Goal: Task Accomplishment & Management: Manage account settings

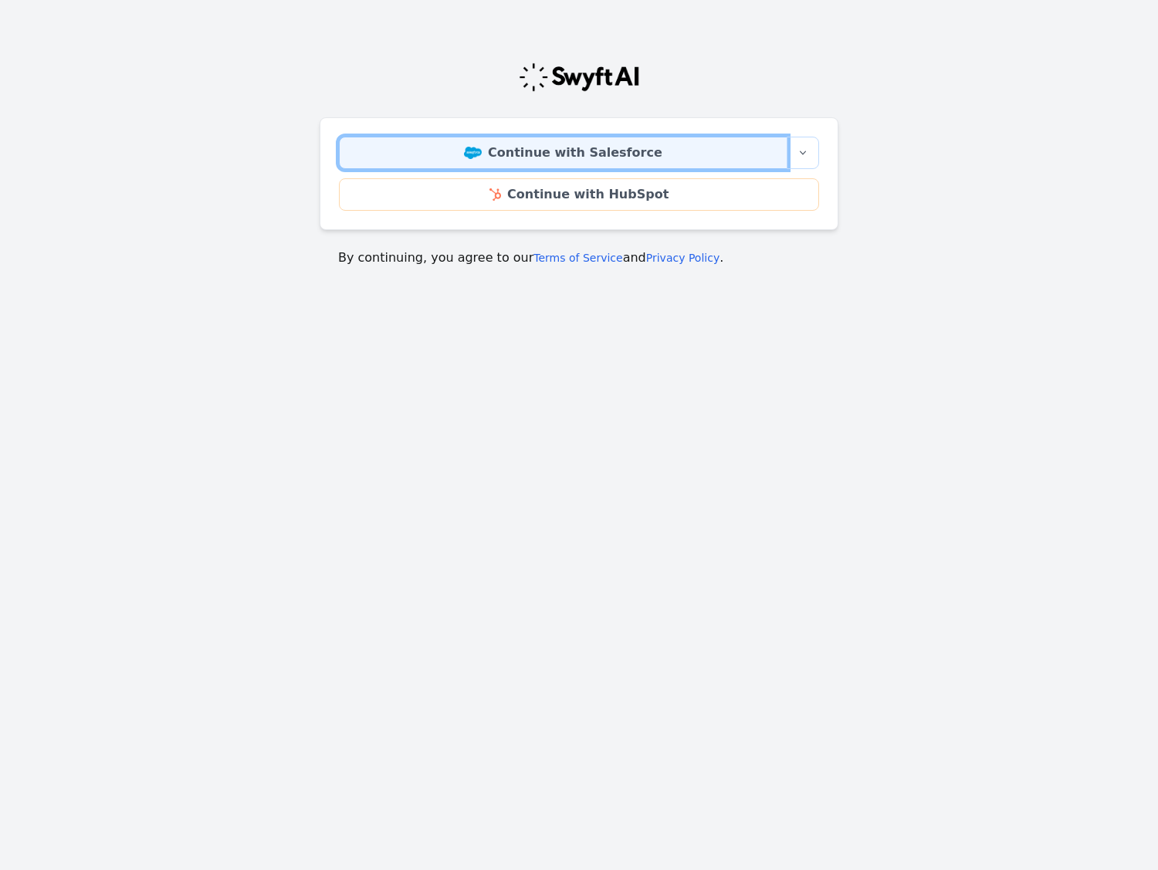
click at [601, 150] on link "Continue with Salesforce" at bounding box center [563, 153] width 448 height 32
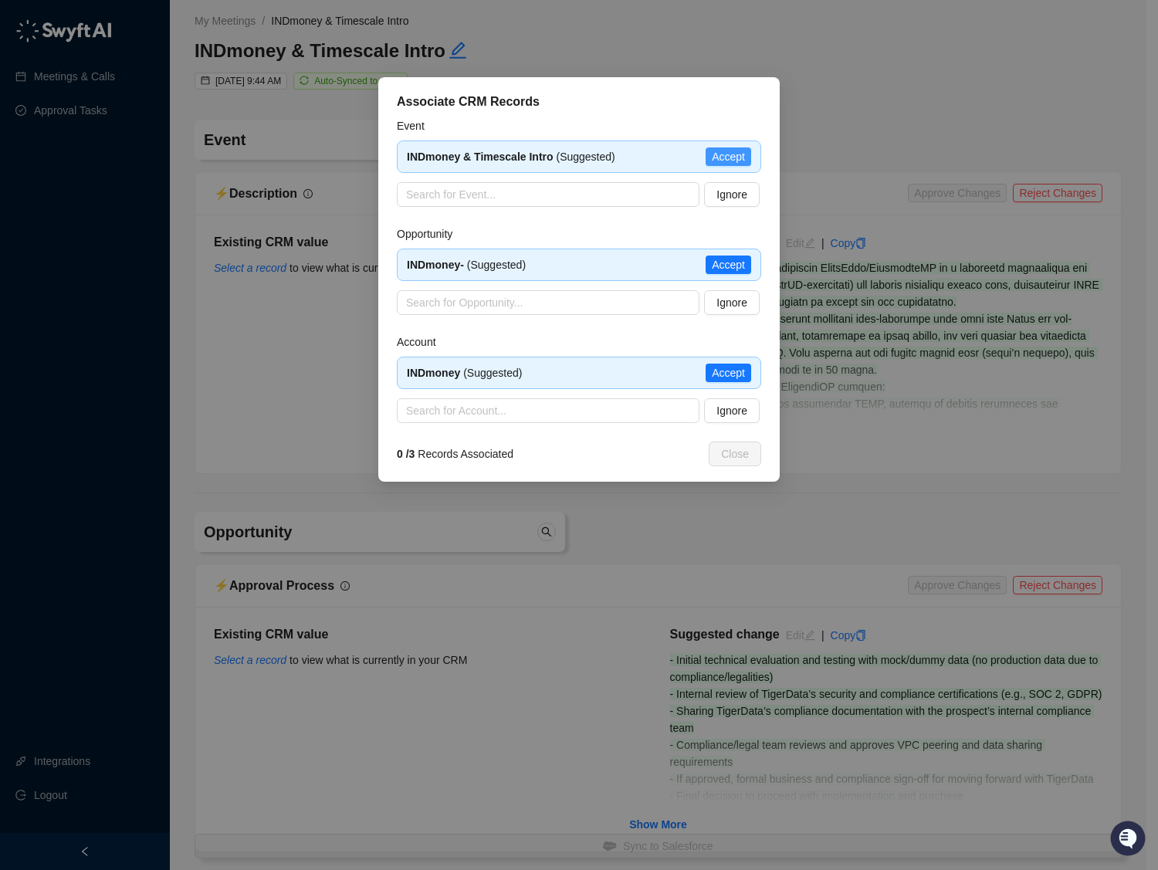
click at [719, 160] on span "Accept" at bounding box center [728, 156] width 33 height 17
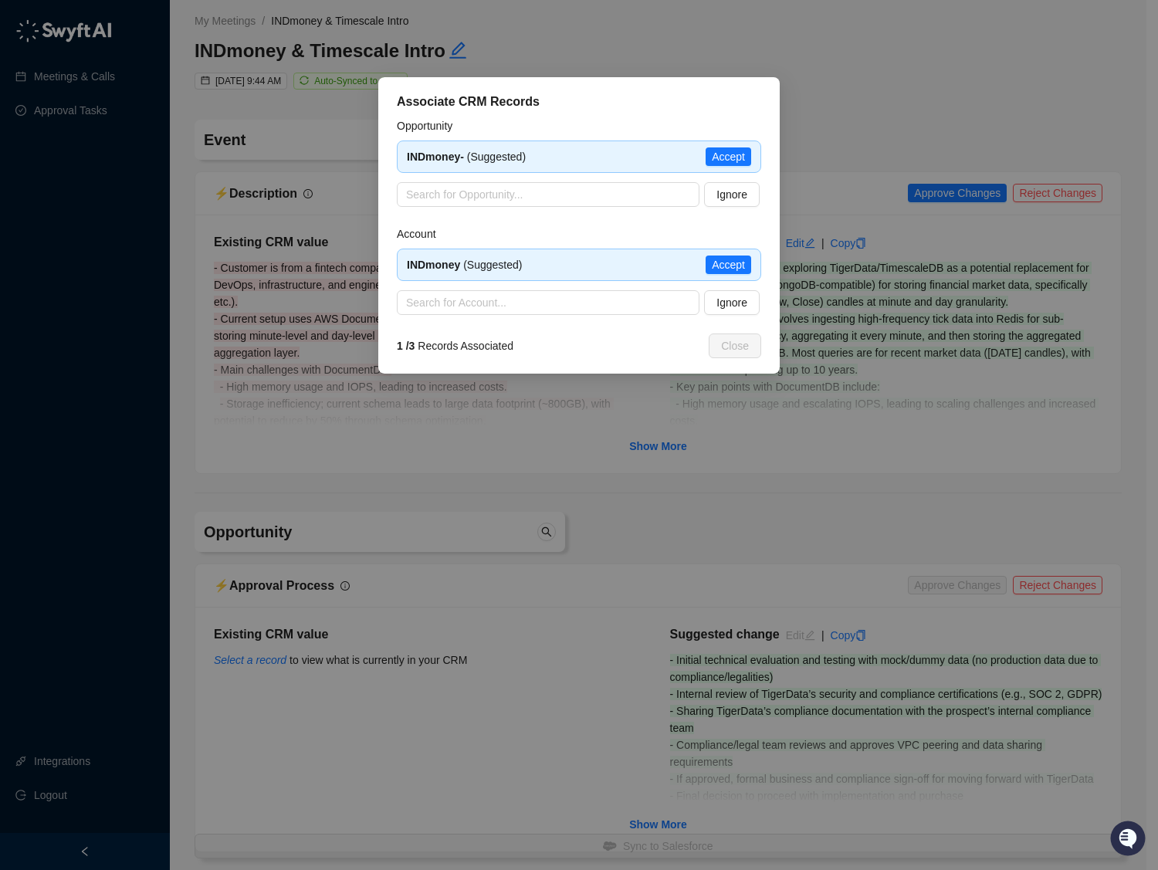
click at [719, 160] on span "Accept" at bounding box center [728, 156] width 33 height 17
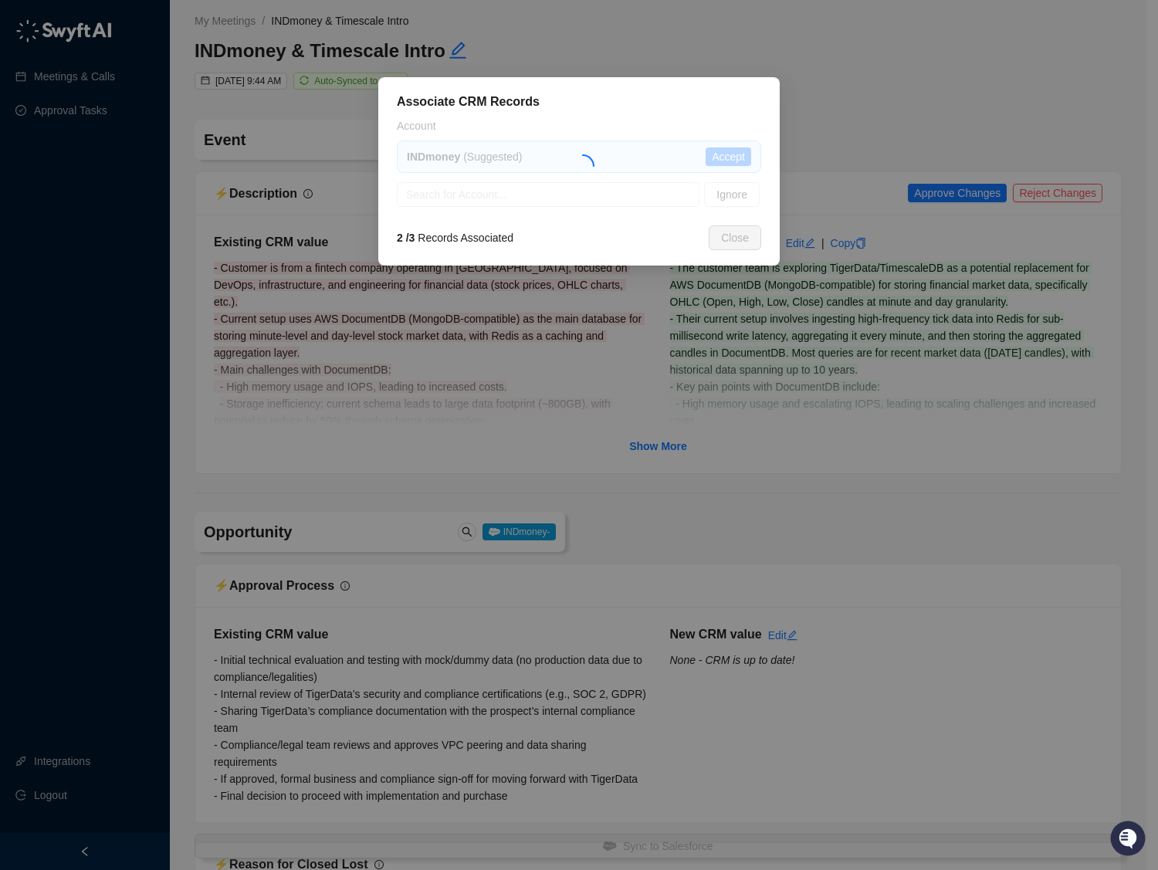
type textarea "**********"
type input "**********"
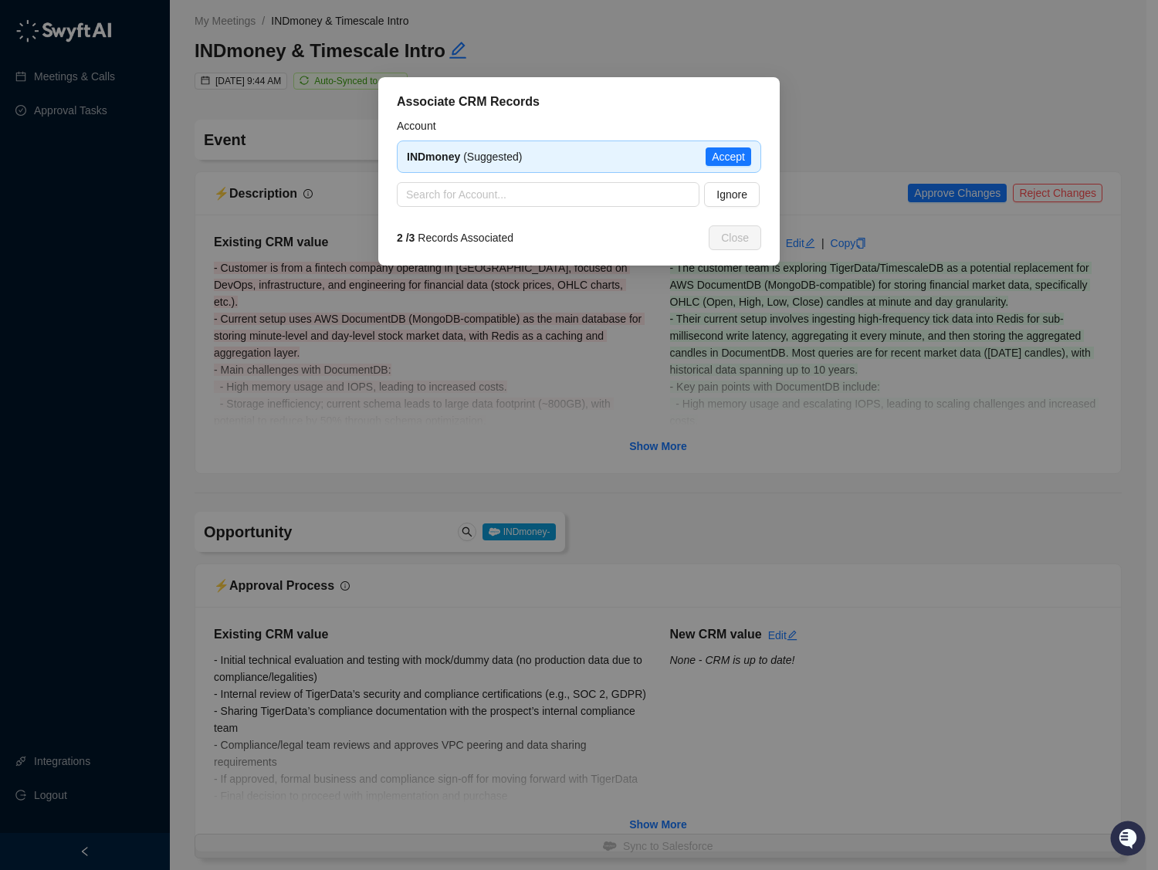
click at [719, 160] on span "Accept" at bounding box center [728, 156] width 33 height 17
type textarea "********"
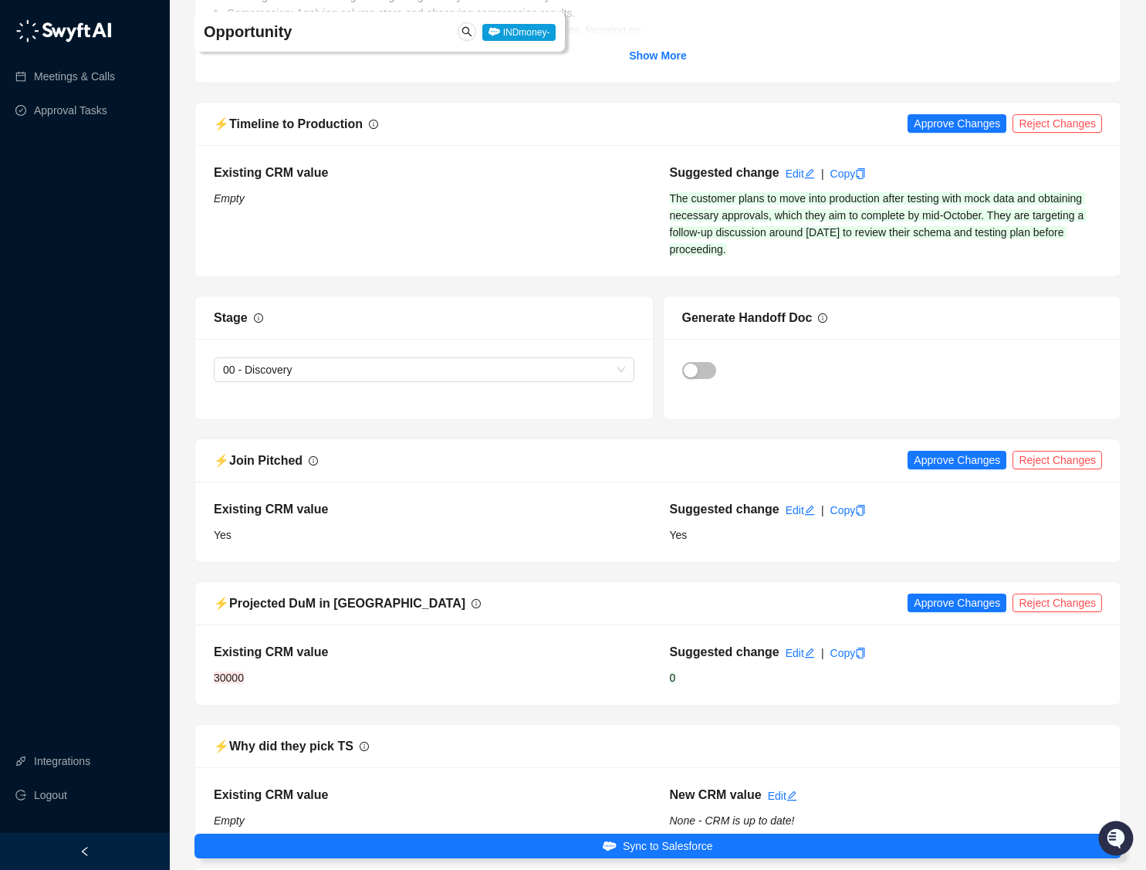
scroll to position [5243, 0]
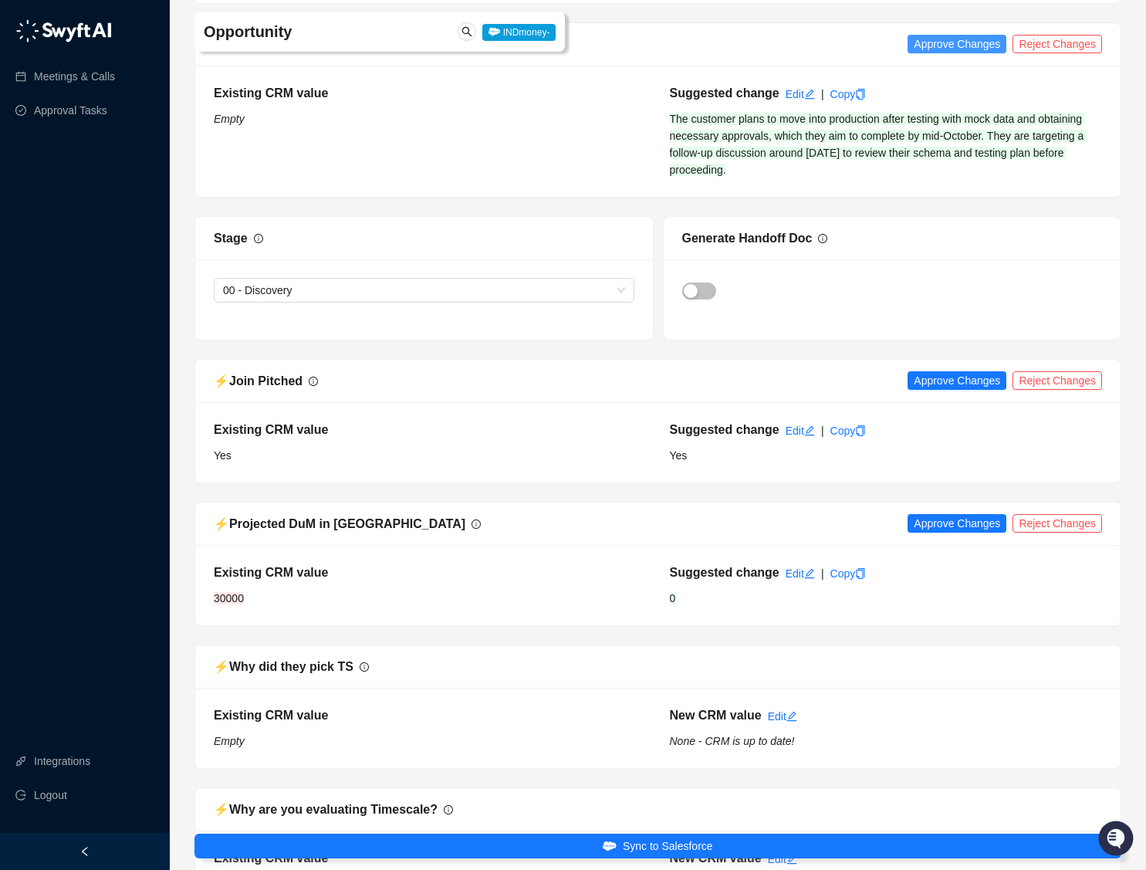
click at [972, 52] on span "Approve Changes" at bounding box center [957, 44] width 86 height 17
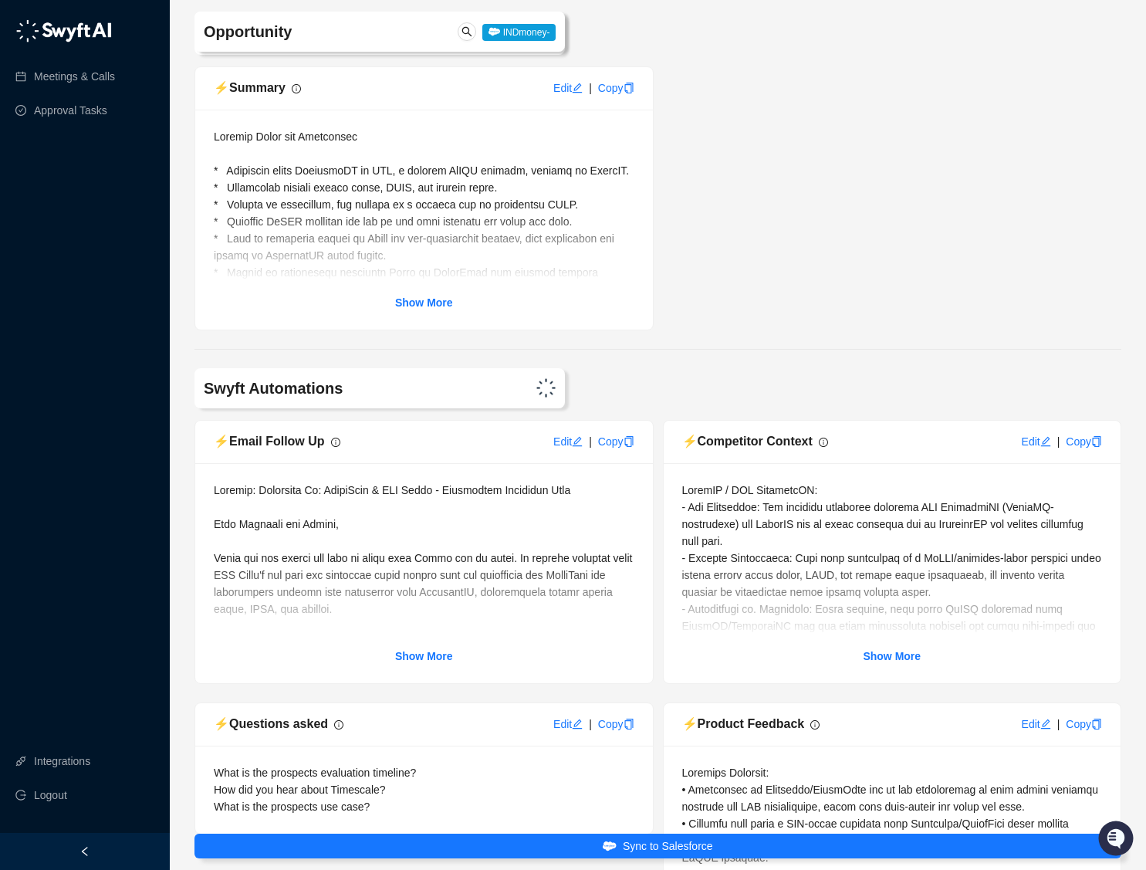
scroll to position [6884, 0]
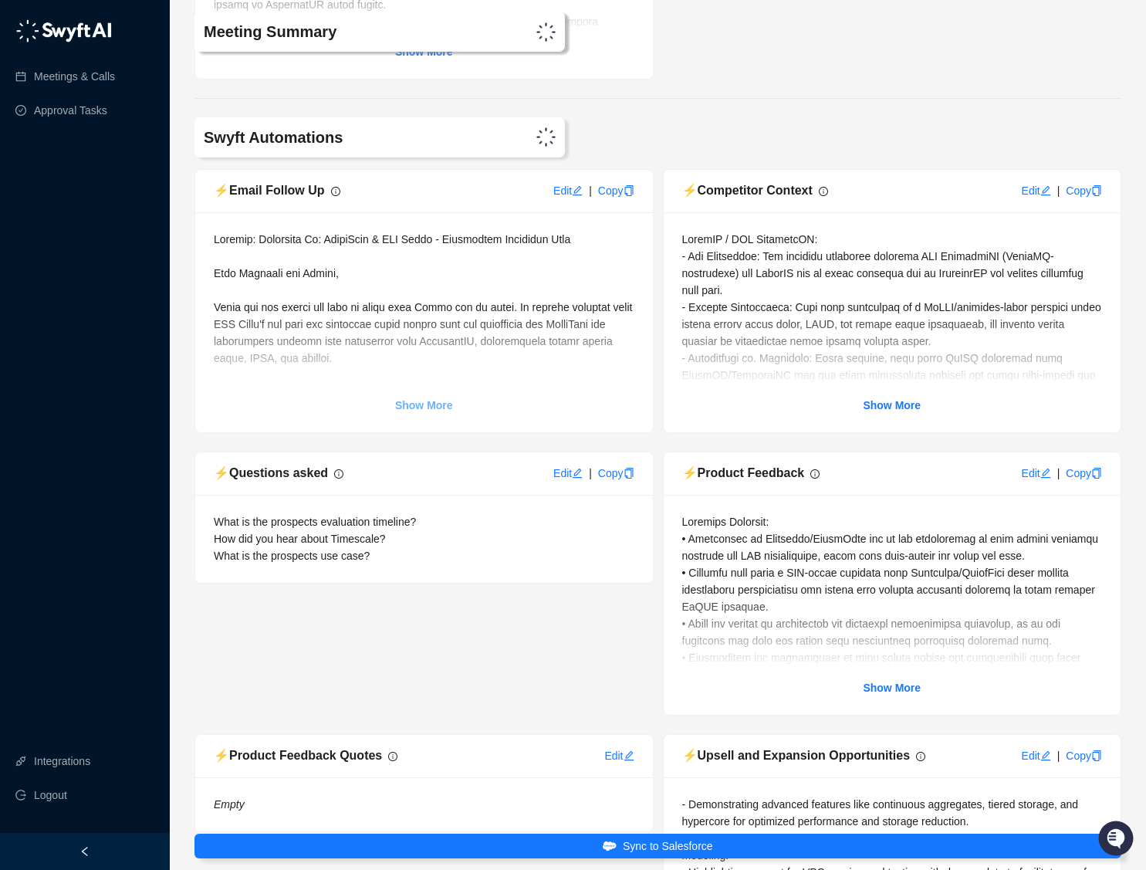
click at [438, 411] on strong "Show More" at bounding box center [424, 405] width 58 height 12
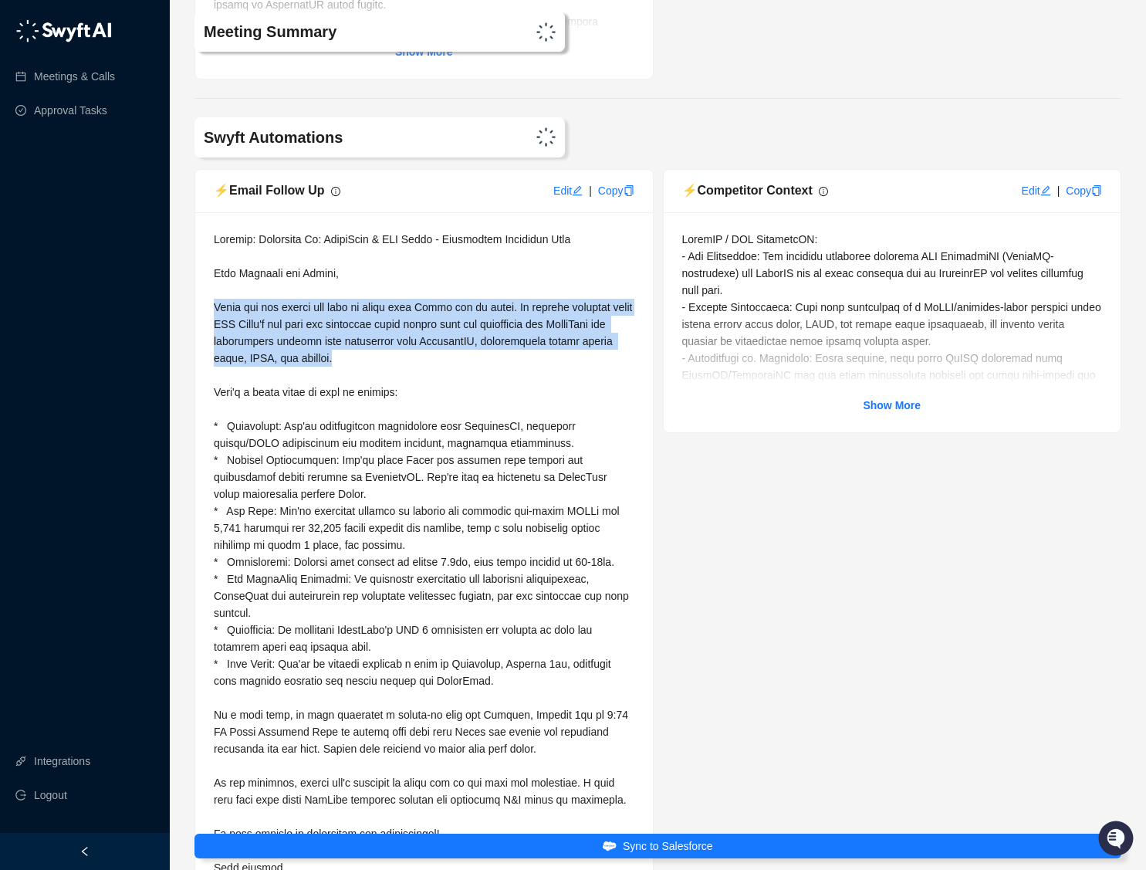
drag, startPoint x: 212, startPoint y: 316, endPoint x: 492, endPoint y: 371, distance: 285.5
click at [492, 371] on div "Show Less" at bounding box center [424, 601] width 458 height 779
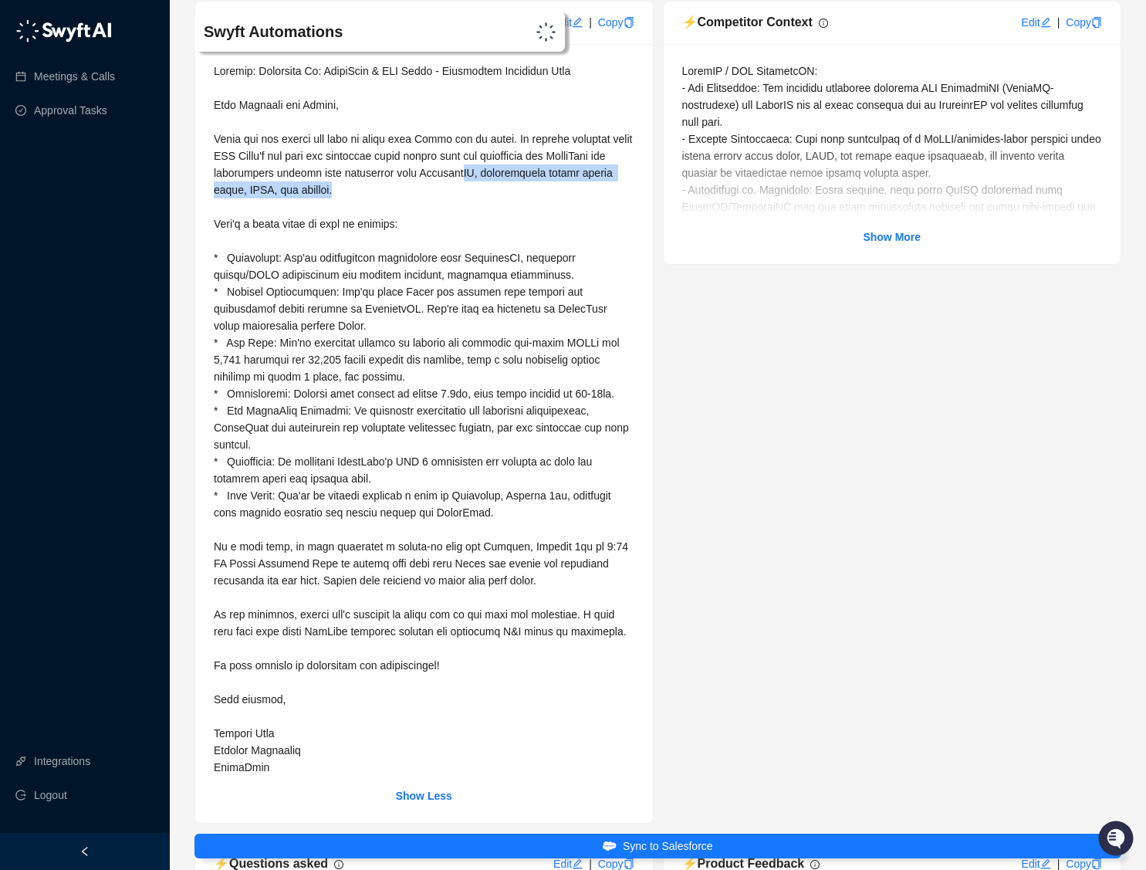
drag, startPoint x: 558, startPoint y: 202, endPoint x: 557, endPoint y: 163, distance: 39.4
click at [562, 176] on div at bounding box center [424, 419] width 421 height 713
click at [625, 28] on icon "copy" at bounding box center [629, 22] width 11 height 11
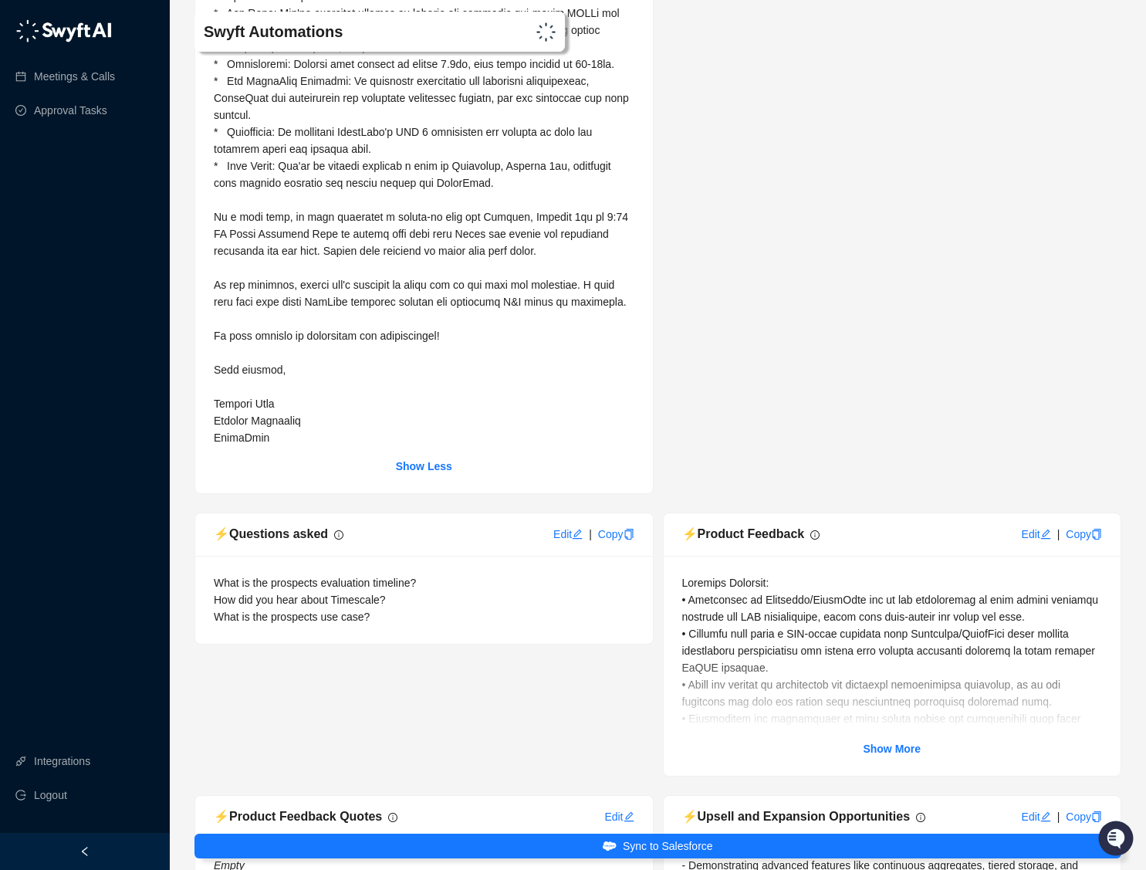
scroll to position [7723, 0]
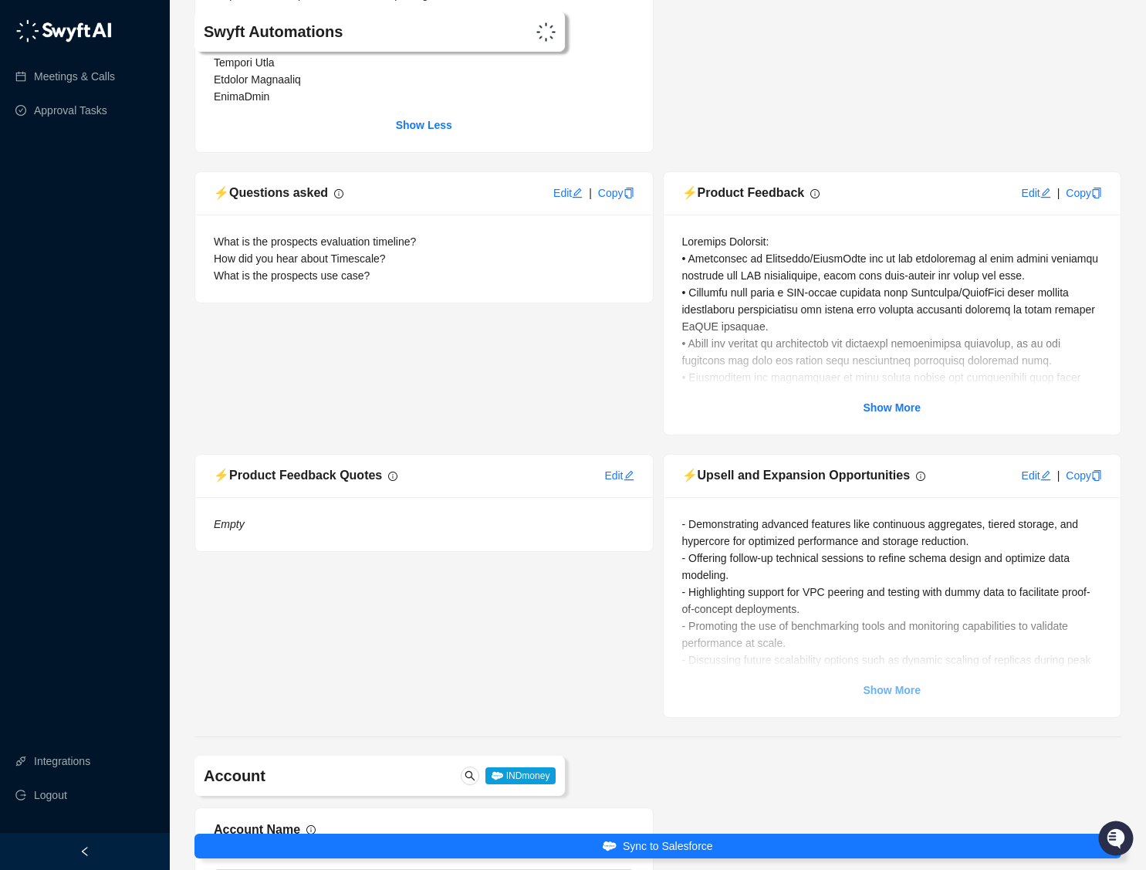
click at [888, 696] on strong "Show More" at bounding box center [892, 690] width 58 height 12
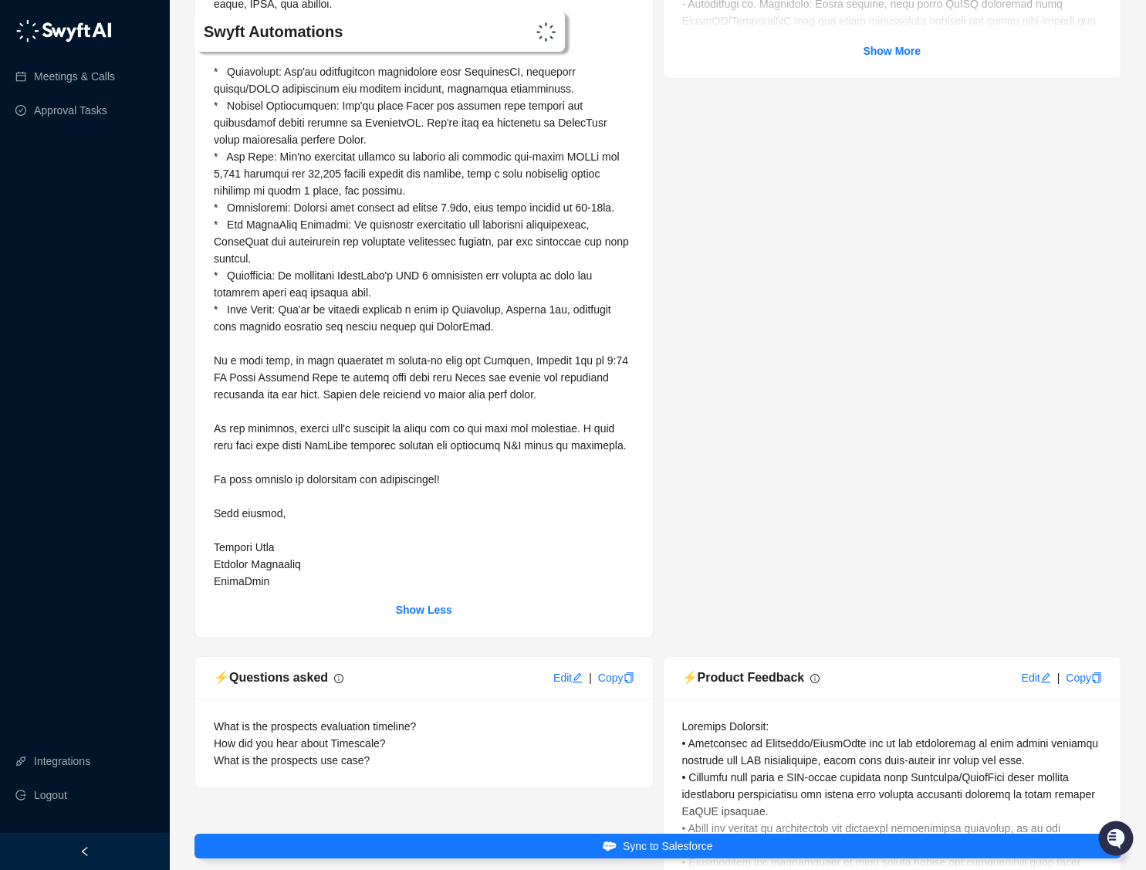
scroll to position [6857, 0]
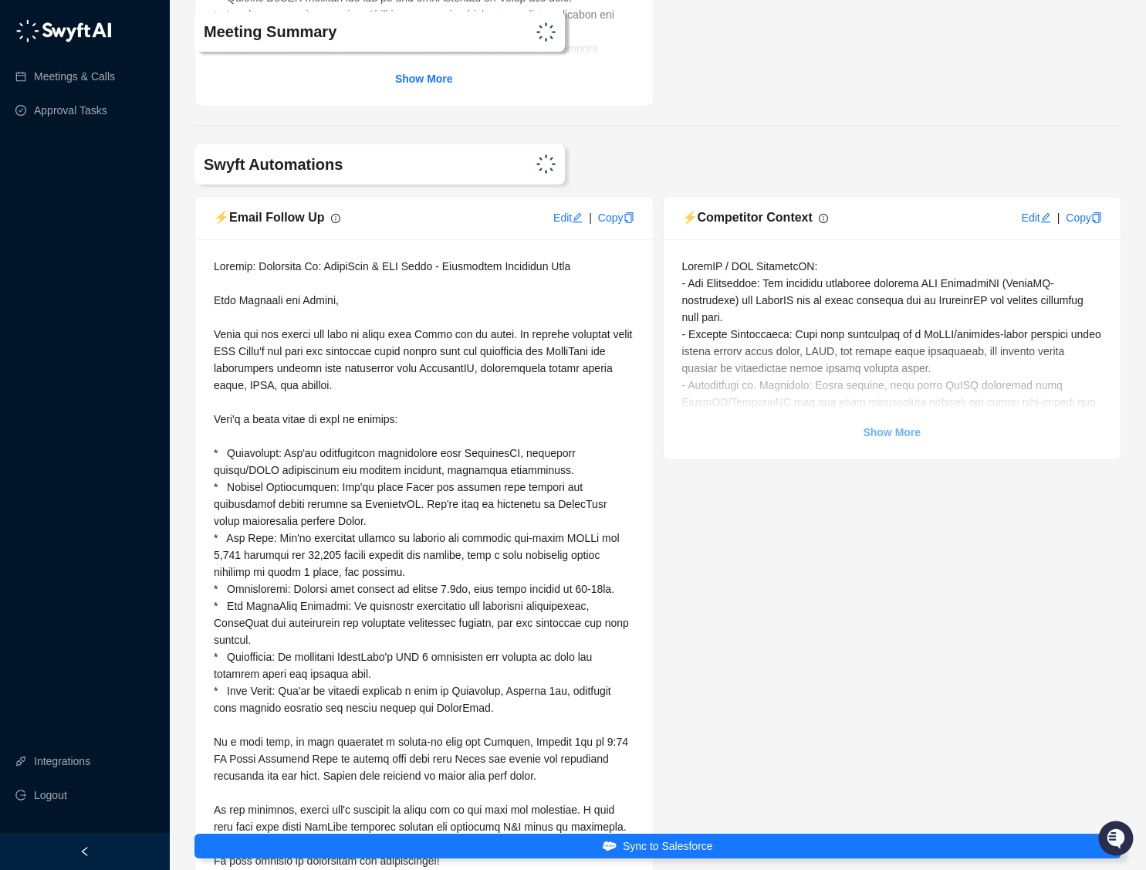
click at [895, 438] on strong "Show More" at bounding box center [892, 432] width 58 height 12
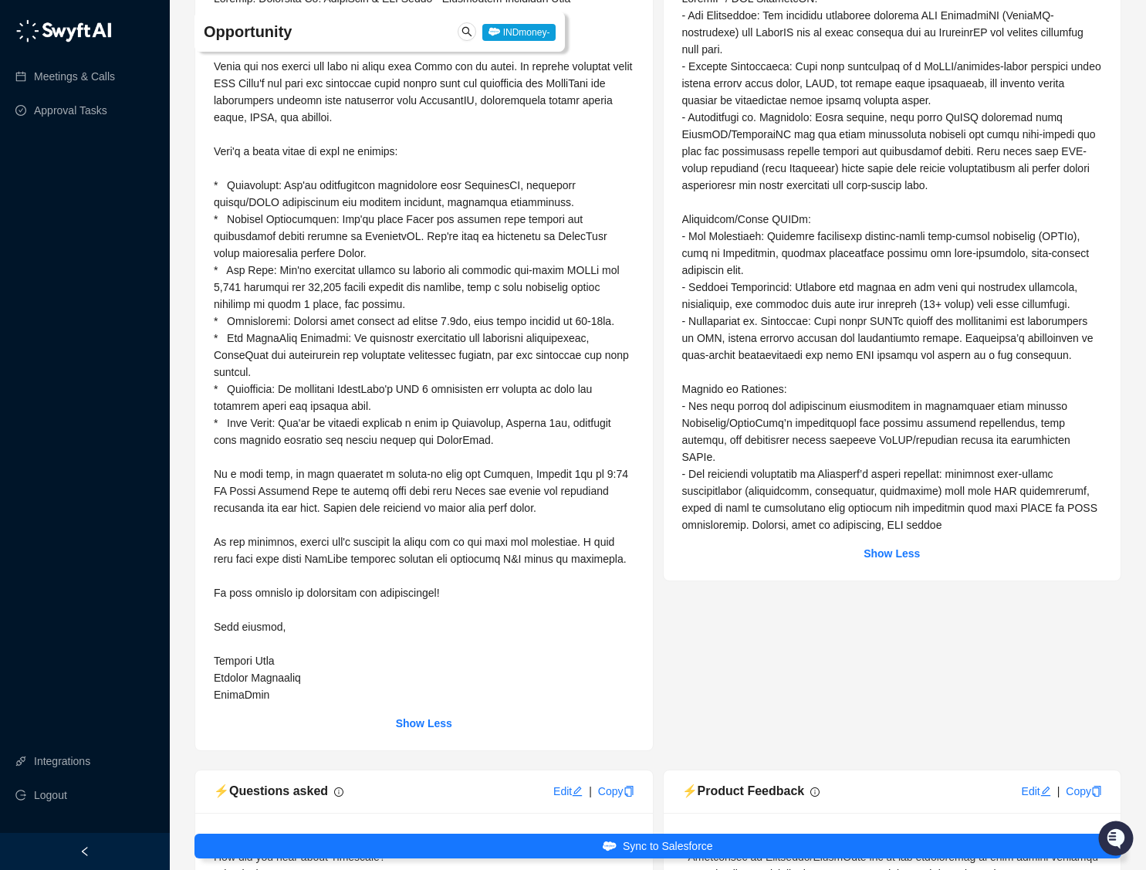
scroll to position [6630, 0]
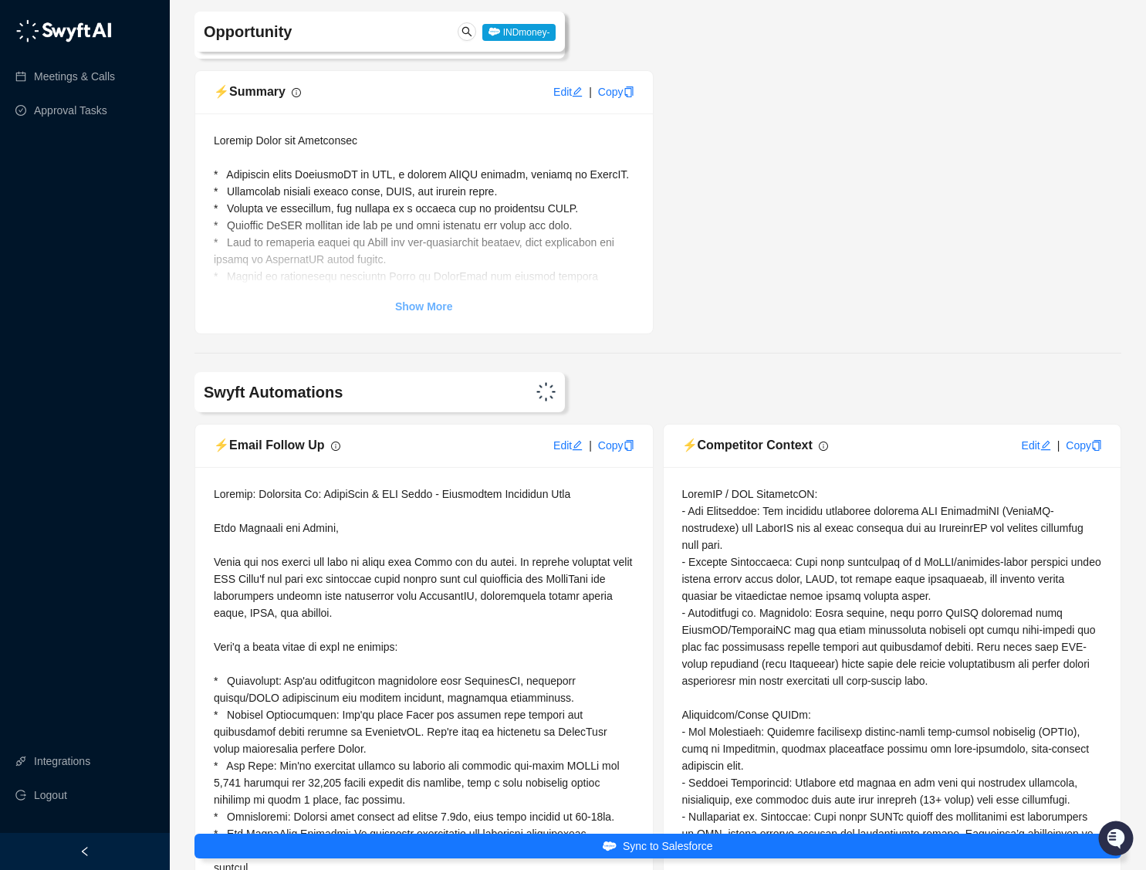
click at [414, 313] on link "Show More" at bounding box center [424, 306] width 58 height 17
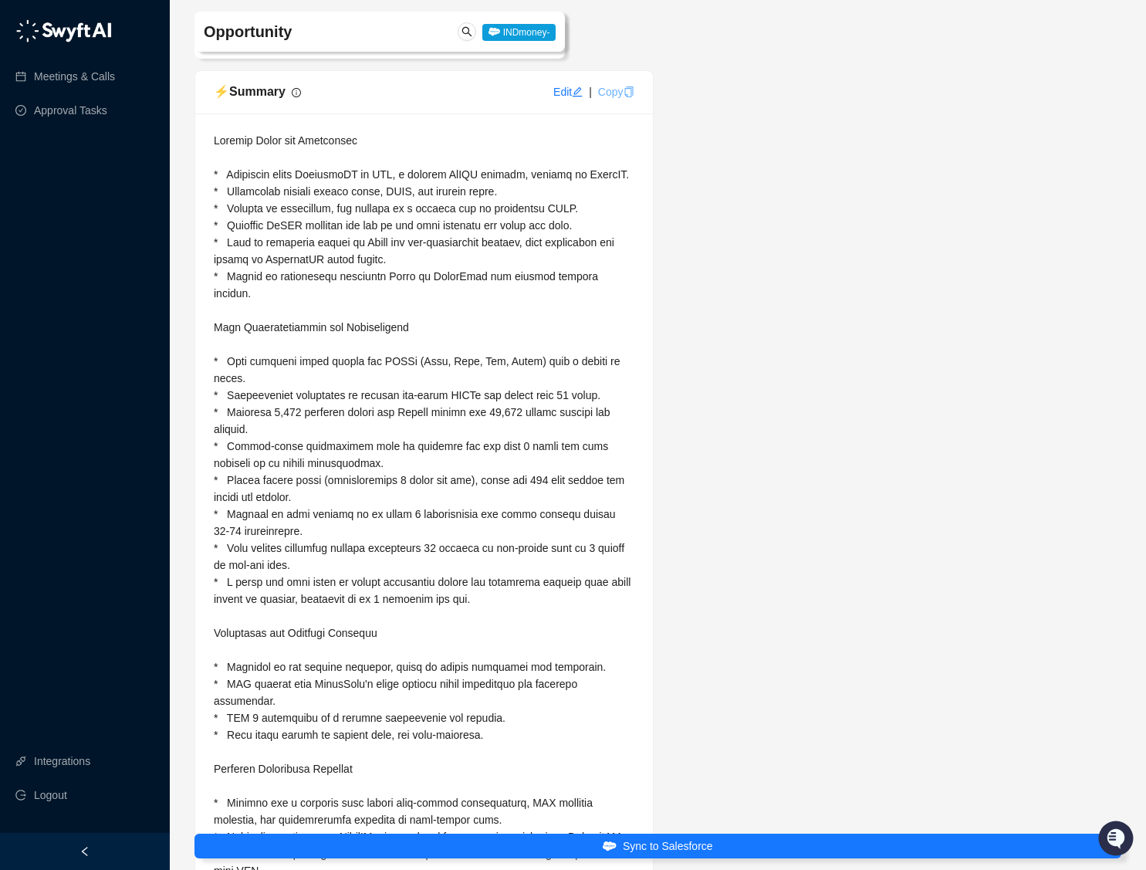
click at [622, 98] on link "Copy" at bounding box center [616, 92] width 36 height 12
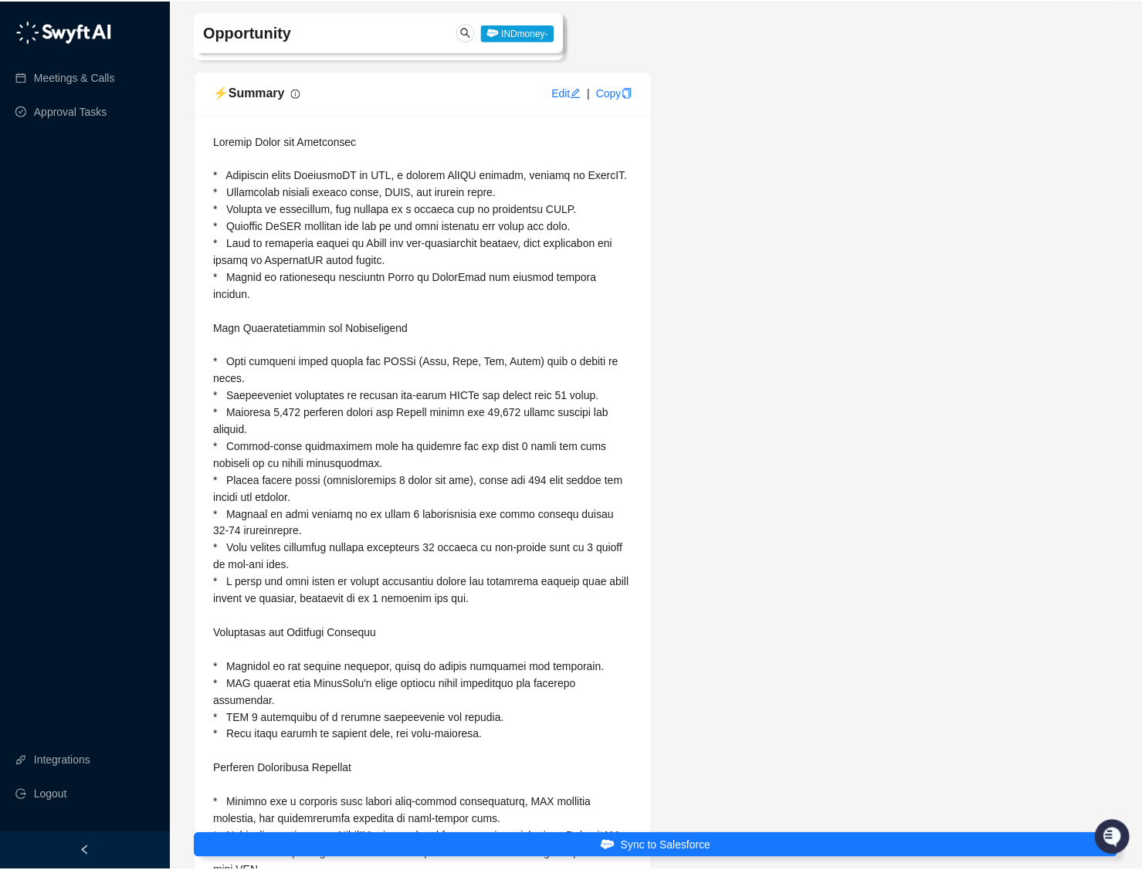
scroll to position [6451, 0]
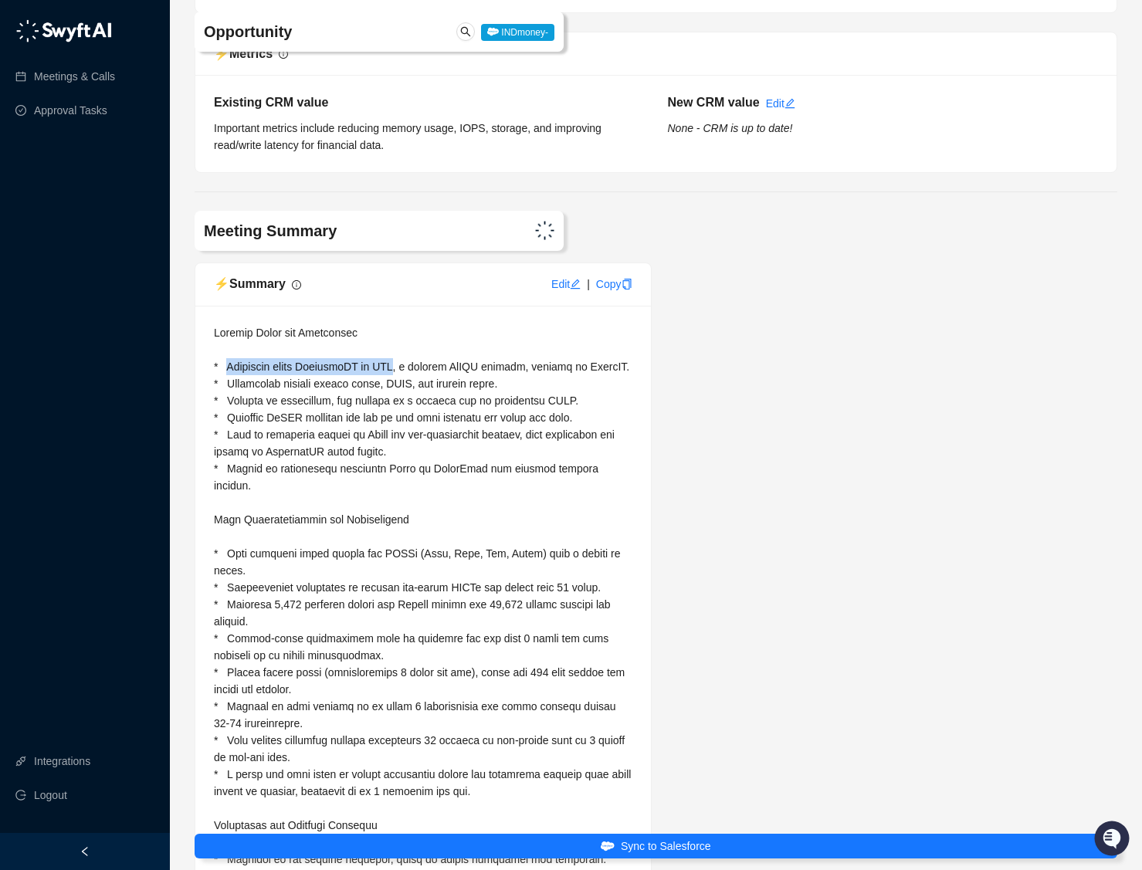
drag, startPoint x: 228, startPoint y: 364, endPoint x: 414, endPoint y: 366, distance: 186.0
copy span "Currently using DocumentDB by AWS"
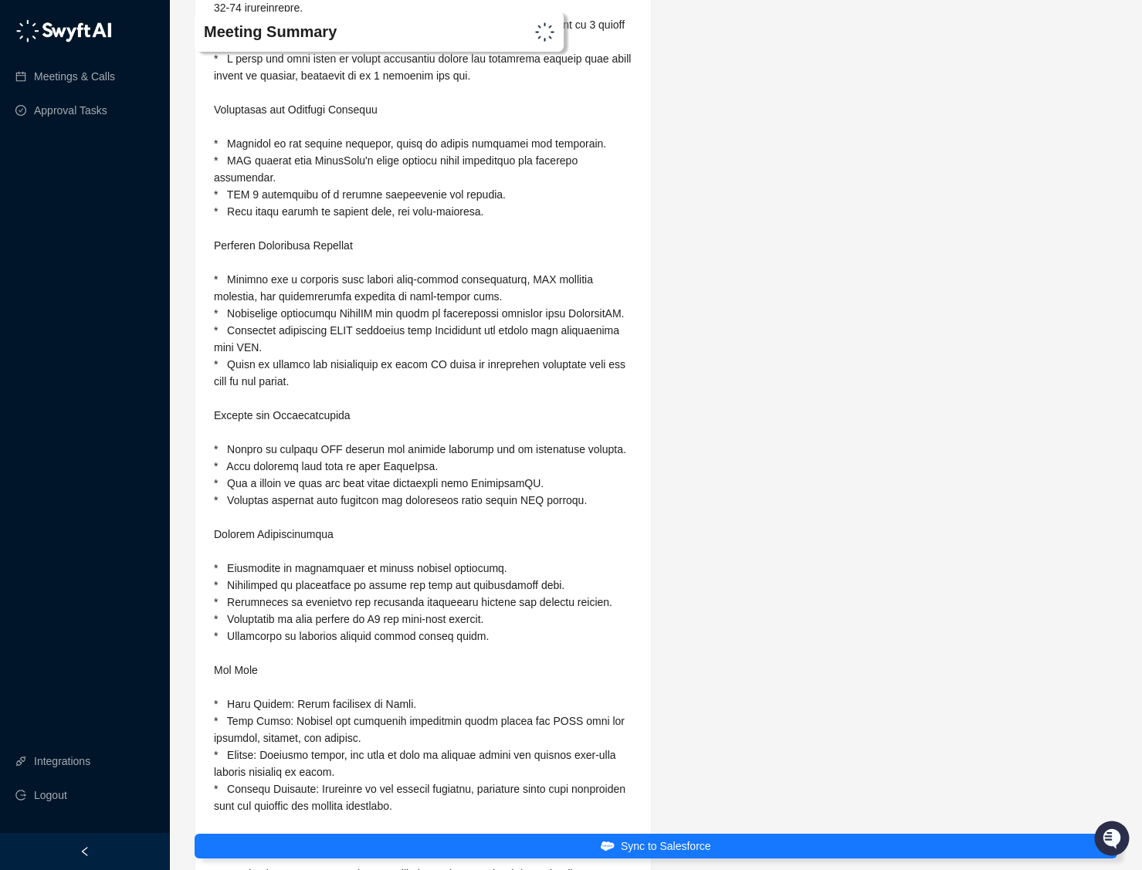
scroll to position [7700, 0]
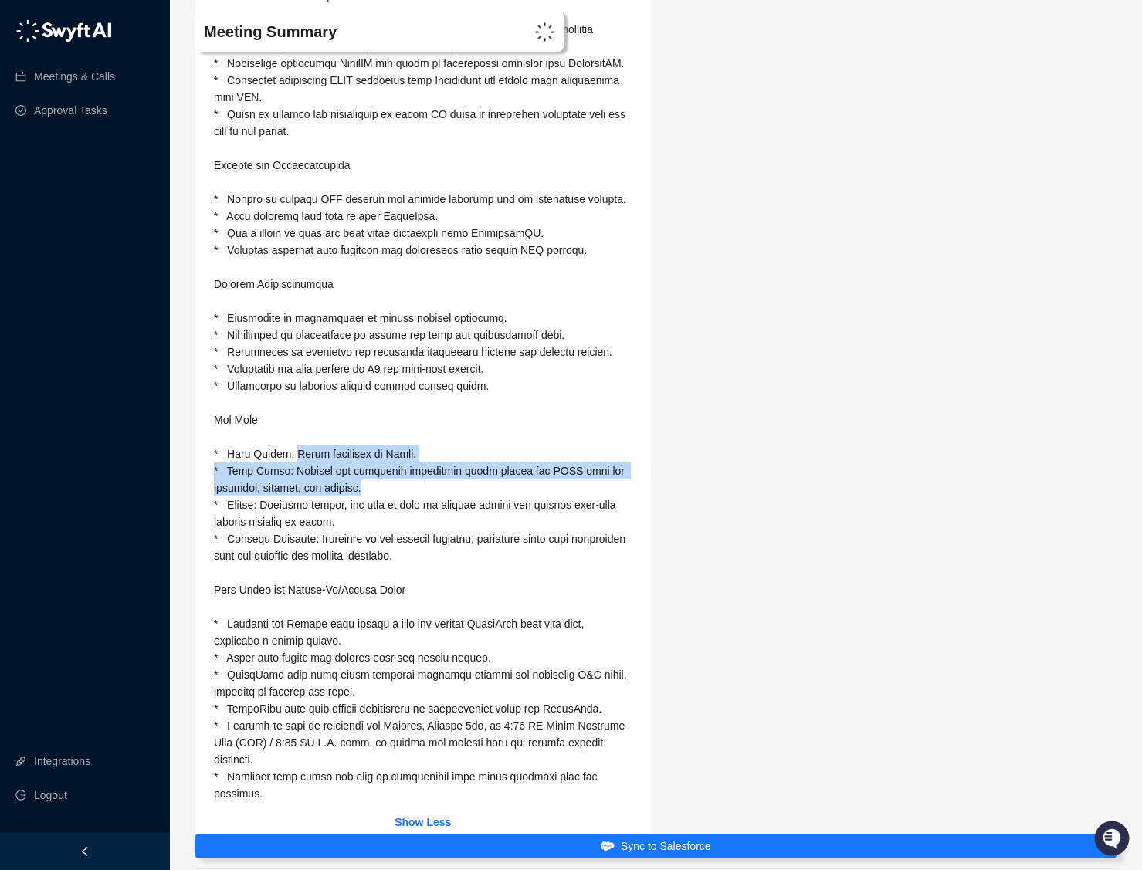
drag, startPoint x: 296, startPoint y: 483, endPoint x: 427, endPoint y: 523, distance: 137.0
click at [427, 523] on div at bounding box center [423, 80] width 418 height 1443
copy span "Stock exchanges in [GEOGRAPHIC_DATA]. * Data Usage: Storing and analyzing histo…"
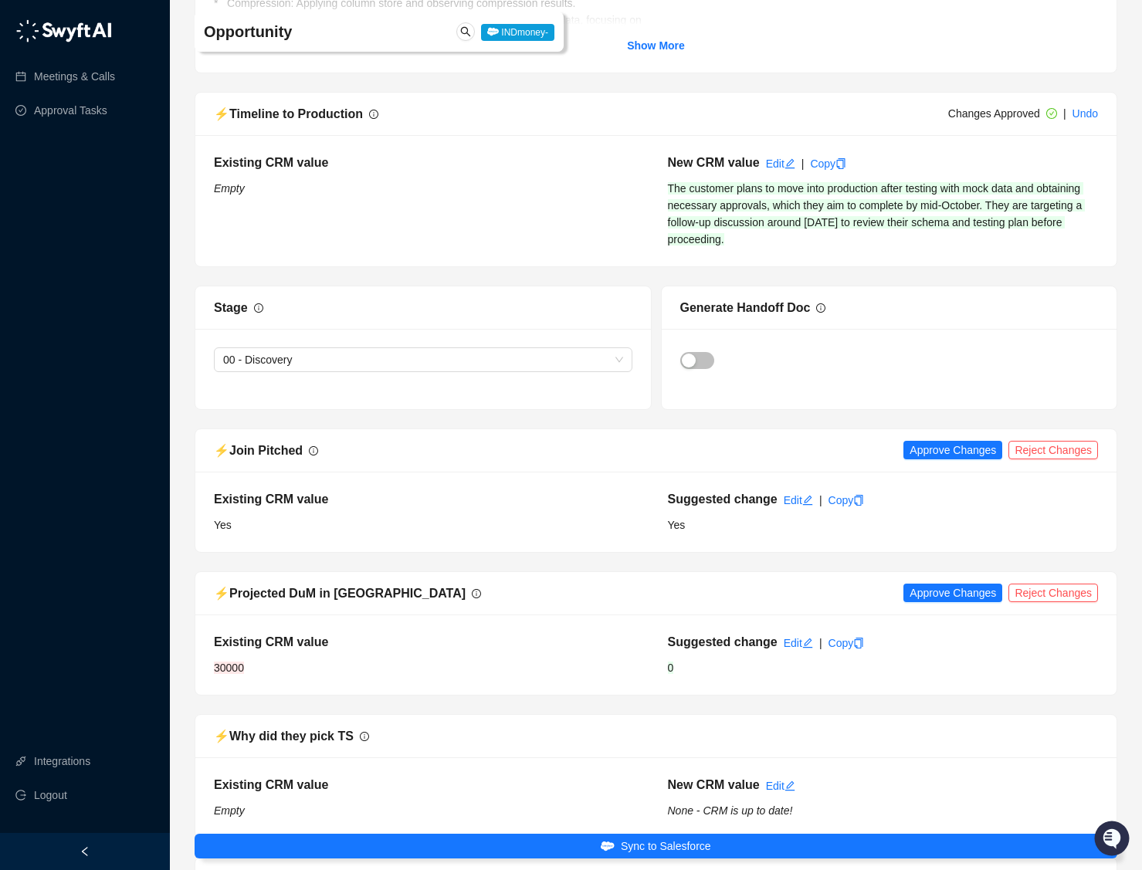
scroll to position [5233, 0]
